Goal: Check status

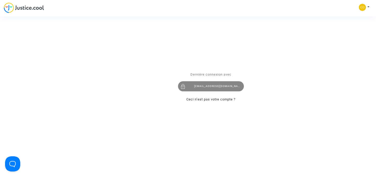
click at [198, 87] on div "[EMAIL_ADDRESS][DOMAIN_NAME]" at bounding box center [211, 86] width 66 height 10
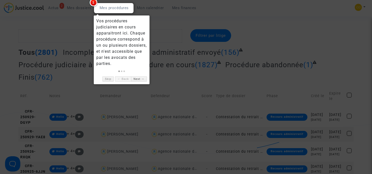
click at [83, 15] on div at bounding box center [186, 87] width 372 height 174
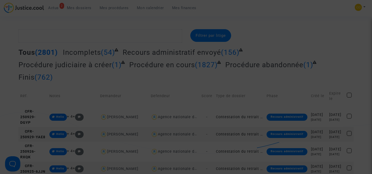
drag, startPoint x: 151, startPoint y: 33, endPoint x: 250, endPoint y: 10, distance: 101.9
click at [151, 33] on div at bounding box center [186, 87] width 372 height 174
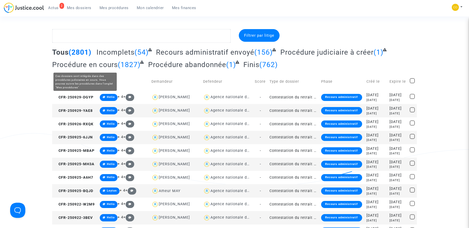
click at [97, 65] on span "Procédure en cours" at bounding box center [85, 65] width 66 height 8
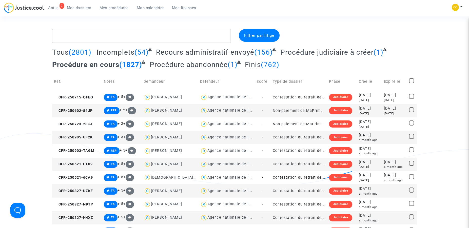
click at [63, 53] on span "Tous" at bounding box center [60, 52] width 16 height 8
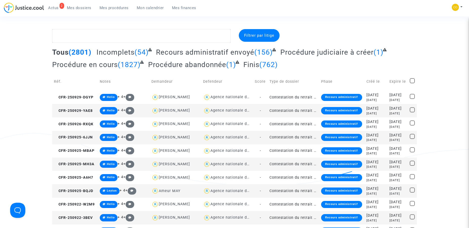
click at [115, 7] on span "Mes procédures" at bounding box center [114, 8] width 29 height 5
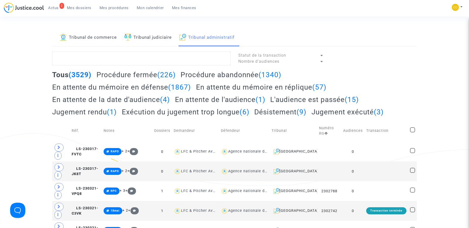
click at [244, 73] on h2 "Procédure abandonnée (1340)" at bounding box center [231, 74] width 101 height 9
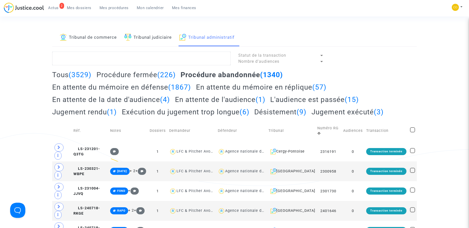
click at [150, 9] on span "Mon calendrier" at bounding box center [150, 8] width 27 height 5
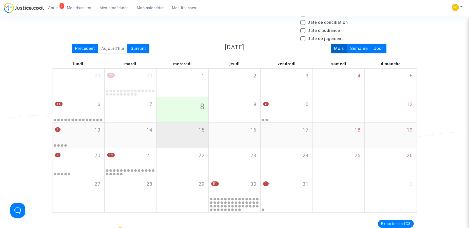
scroll to position [26, 0]
